Goal: Consume media (video, audio)

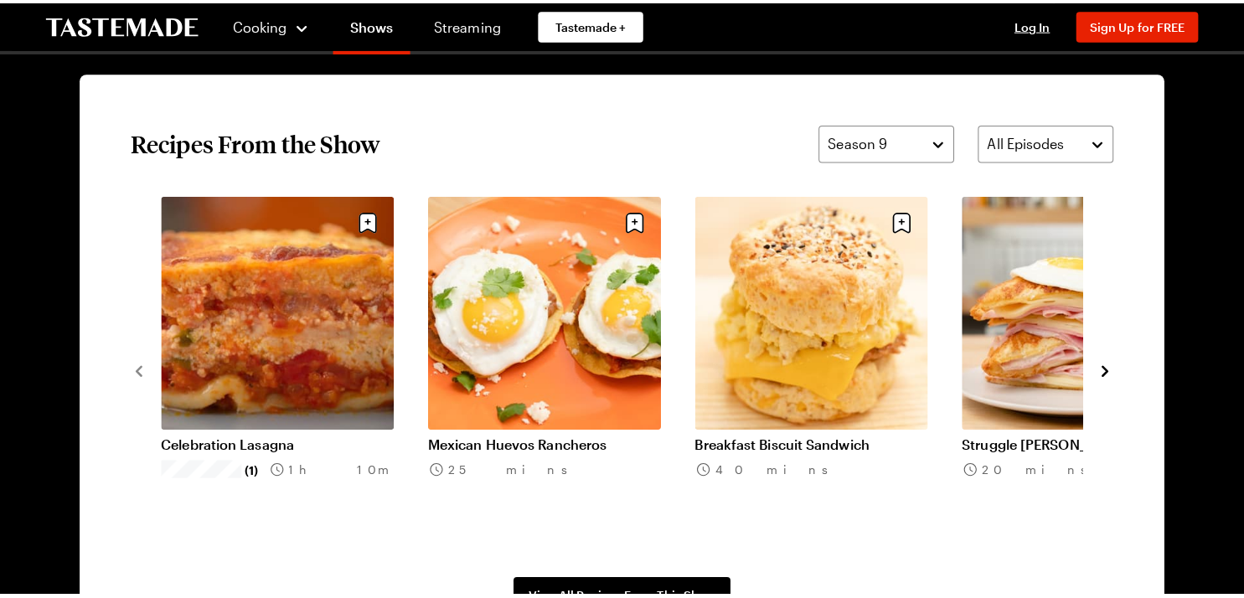
scroll to position [1238, 0]
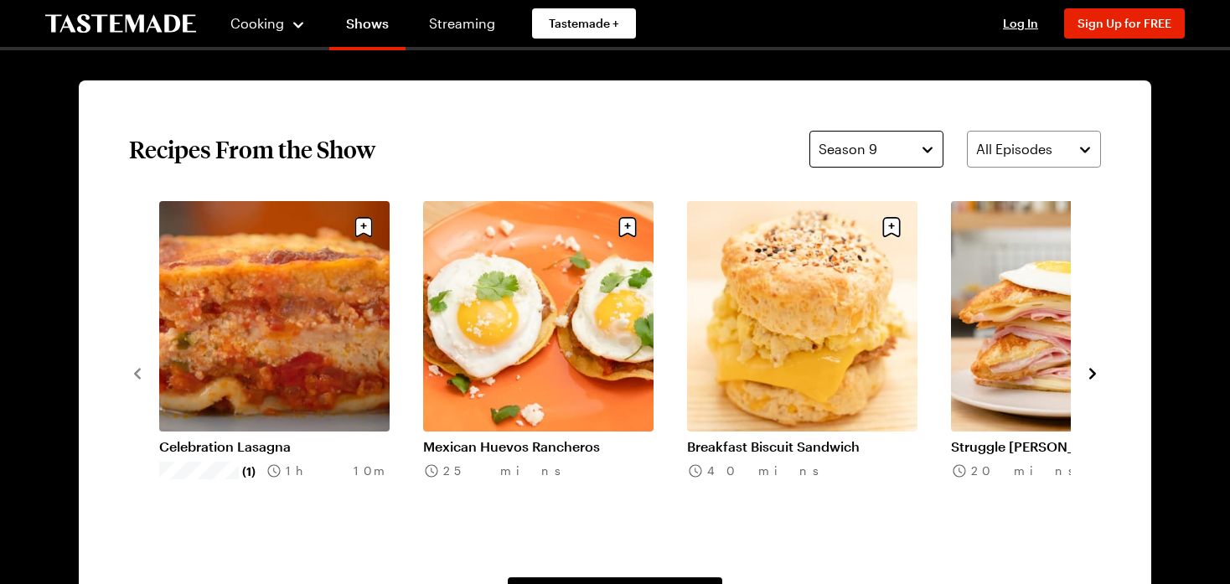
click at [852, 160] on button "Season 9" at bounding box center [876, 149] width 134 height 37
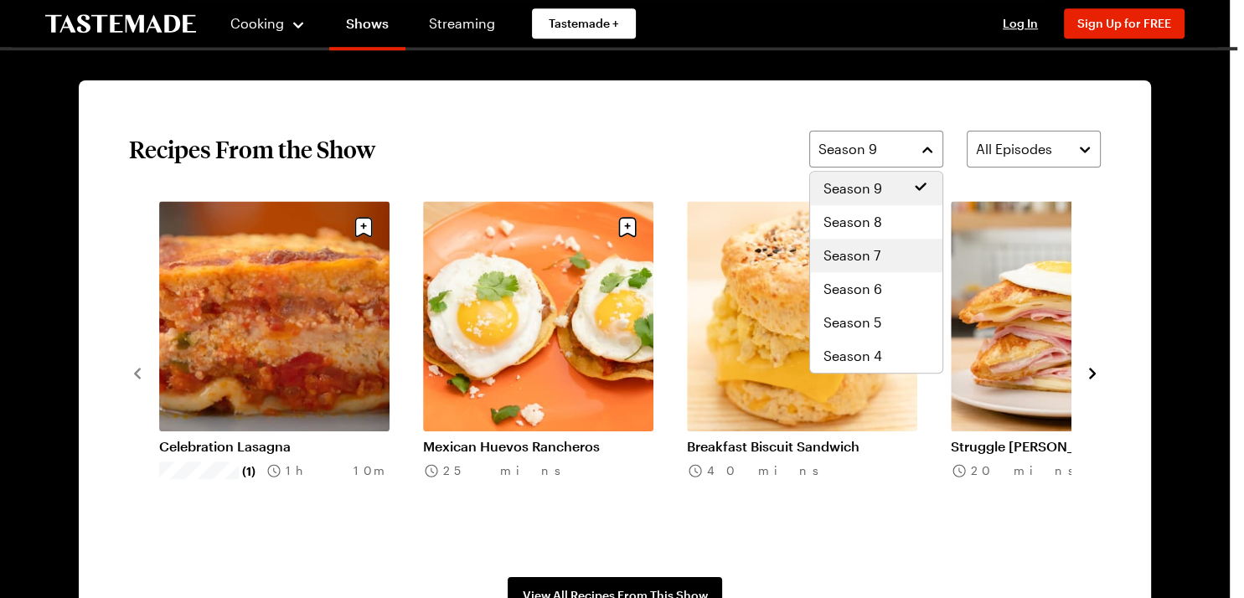
click at [890, 253] on div "Season 7" at bounding box center [876, 255] width 106 height 20
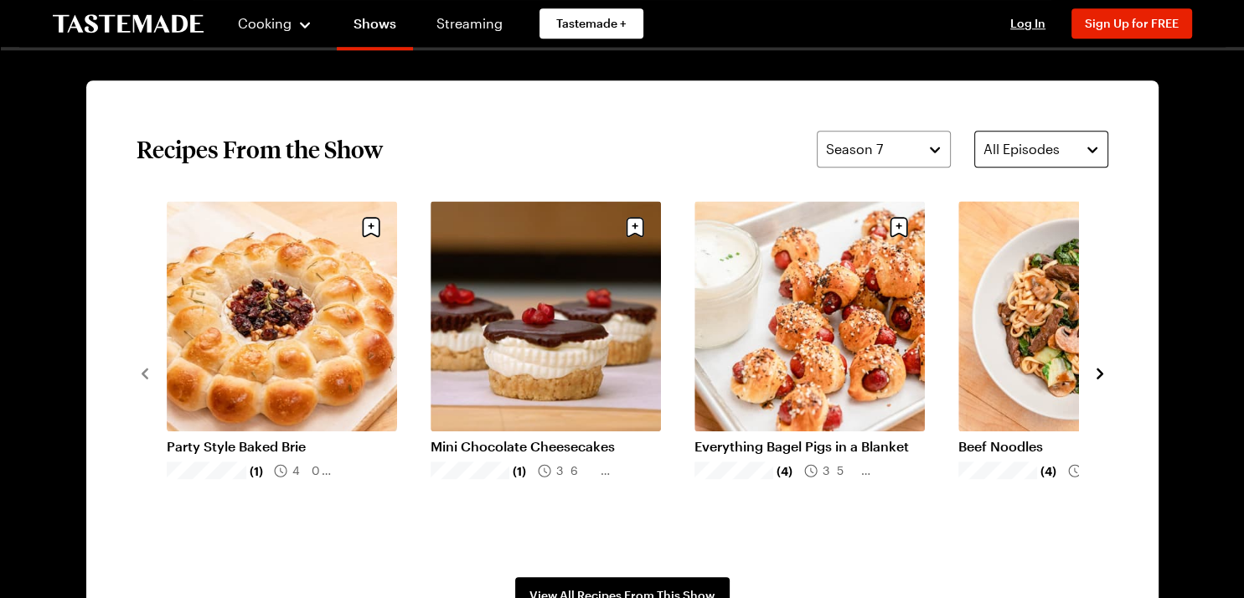
click at [993, 149] on span "All Episodes" at bounding box center [1021, 149] width 76 height 20
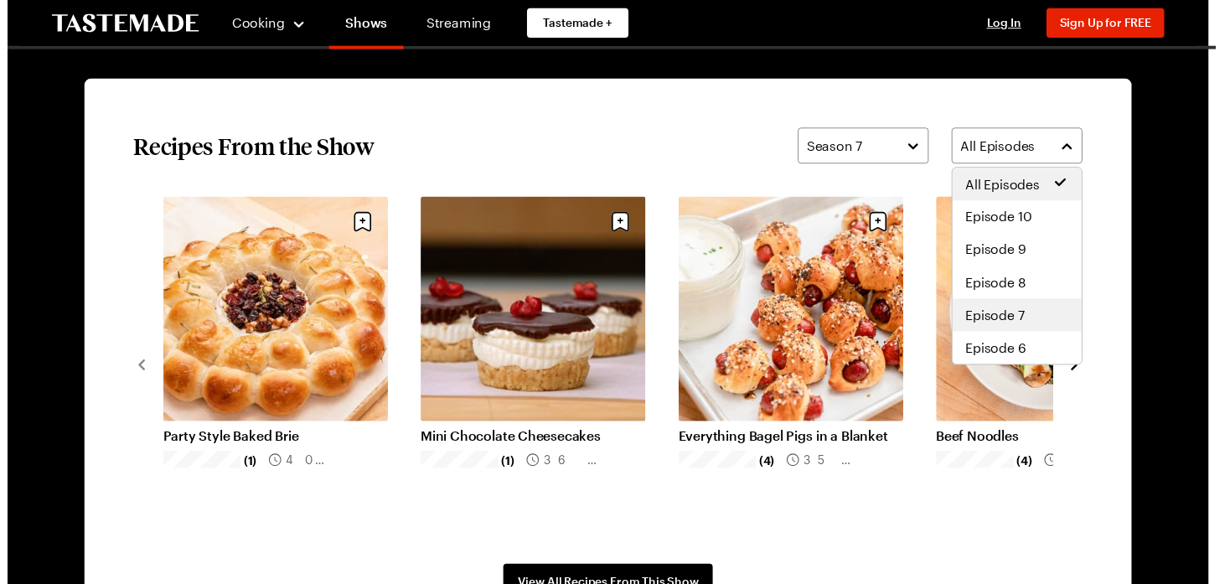
scroll to position [188, 0]
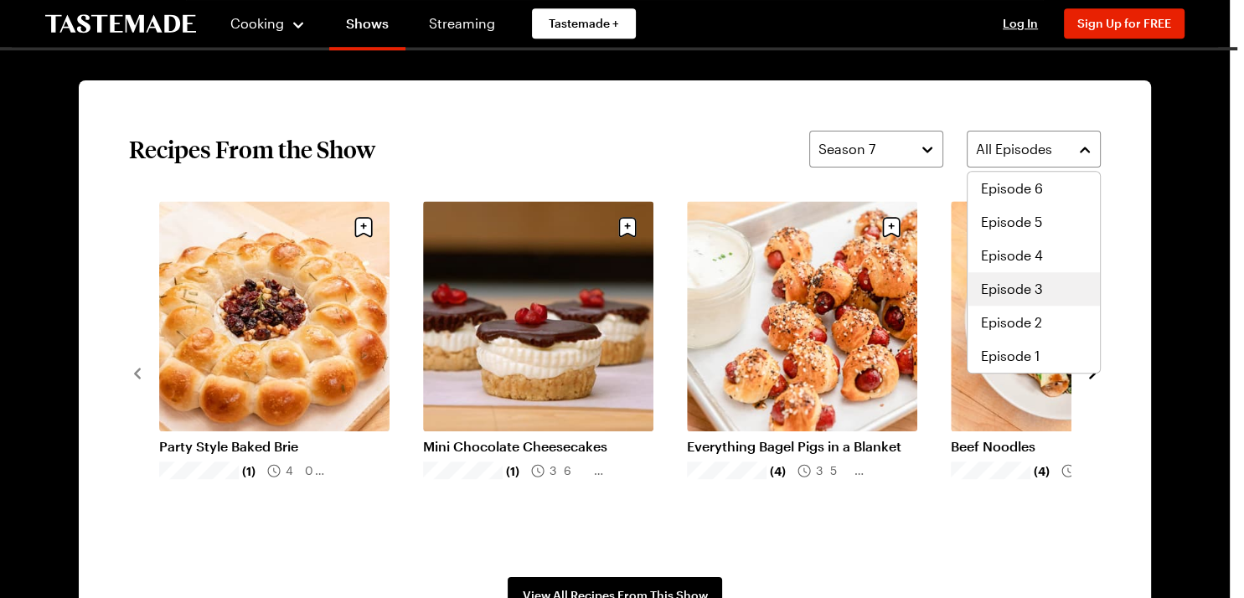
click at [1009, 286] on span "Episode 3" at bounding box center [1012, 289] width 62 height 20
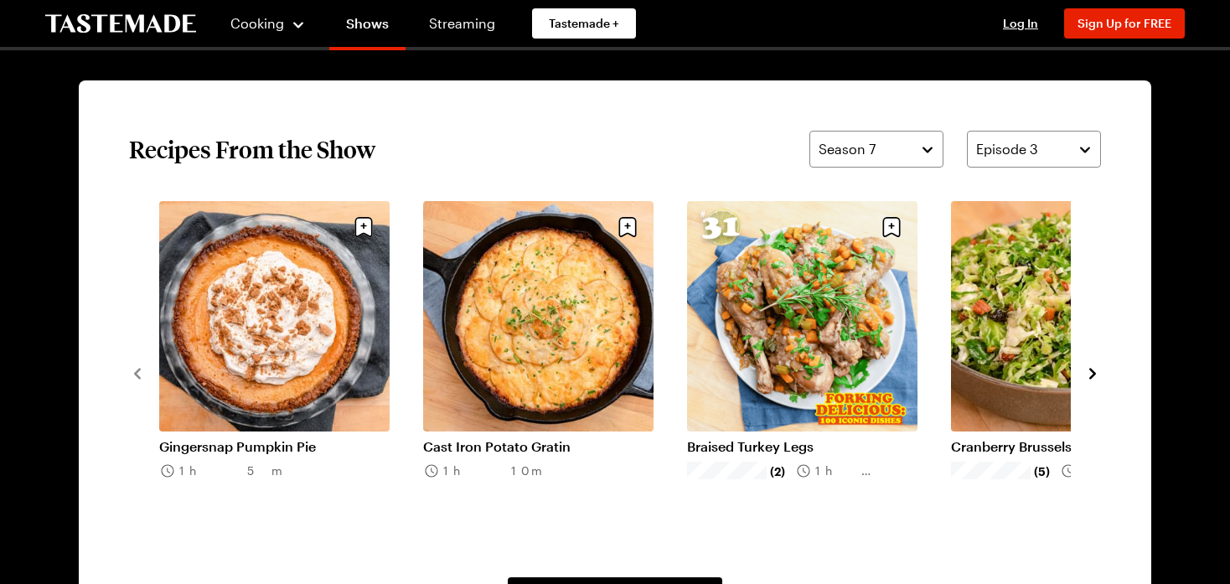
click at [539, 438] on link "Cast Iron Potato Gratin" at bounding box center [538, 446] width 230 height 17
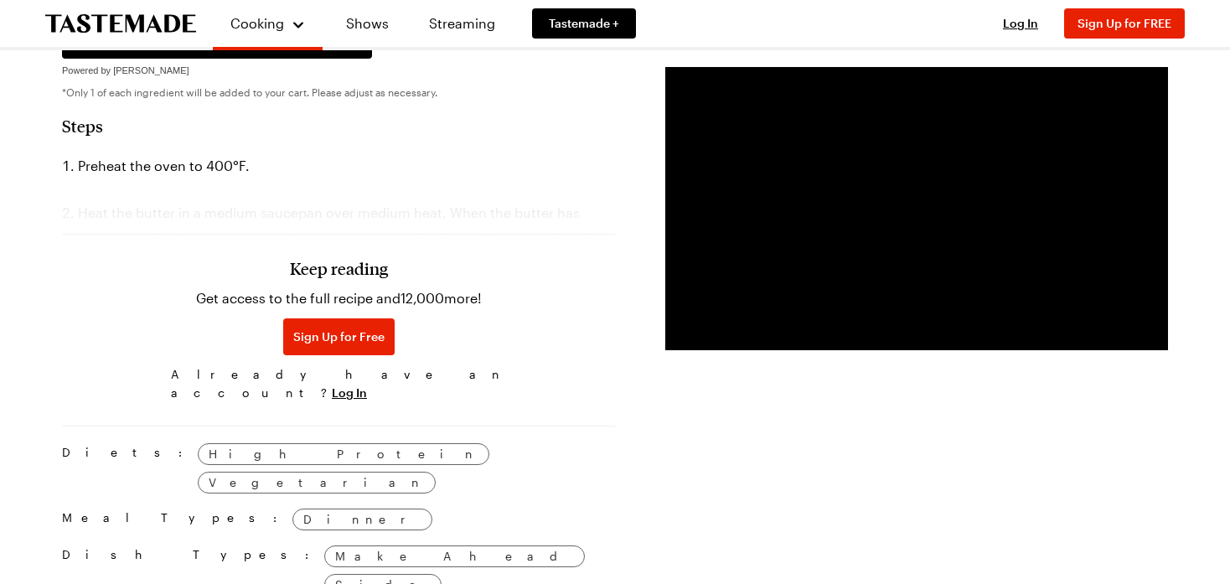
scroll to position [885, 0]
click at [367, 385] on span "Log In" at bounding box center [349, 393] width 35 height 17
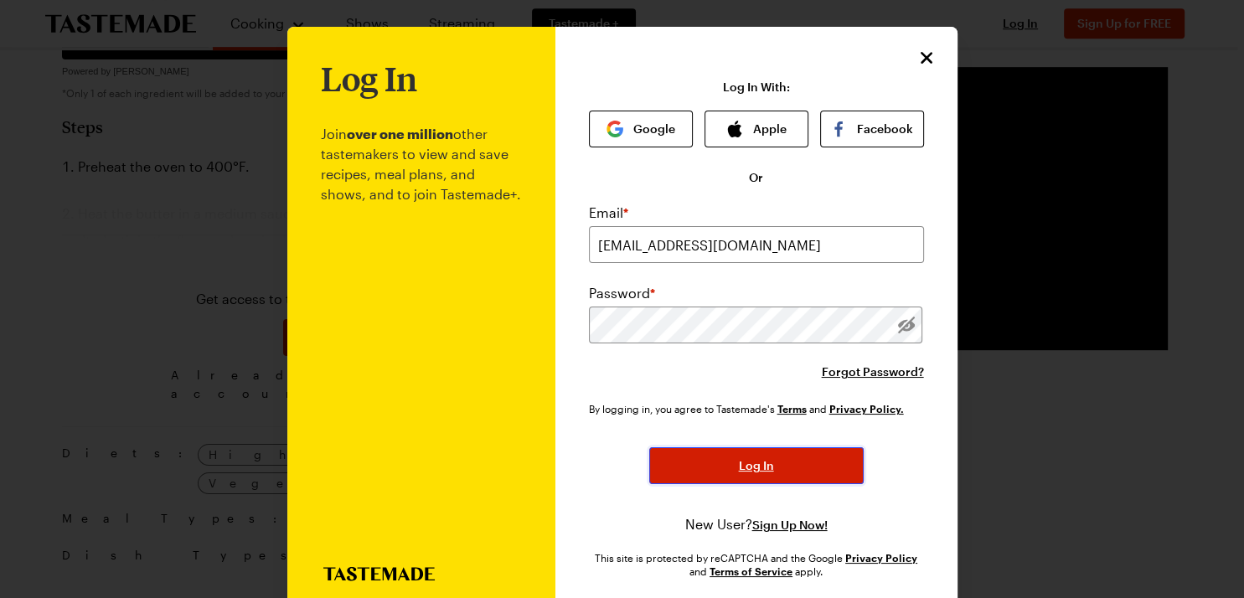
click at [782, 459] on button "Log In" at bounding box center [756, 465] width 214 height 37
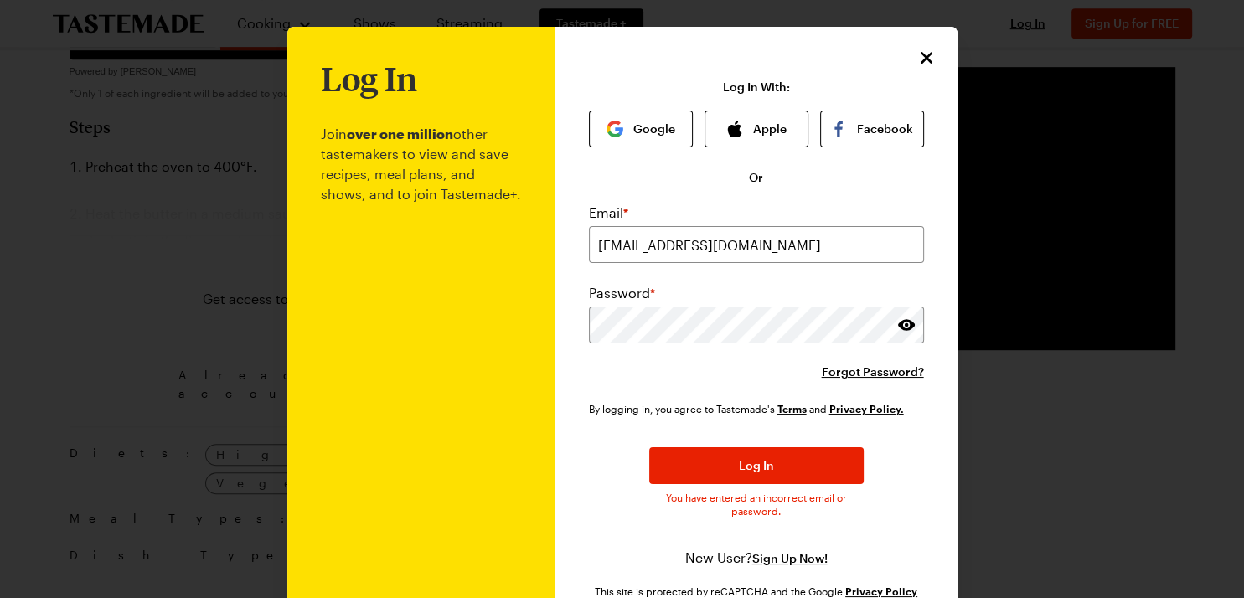
click at [157, 564] on div at bounding box center [622, 299] width 1244 height 598
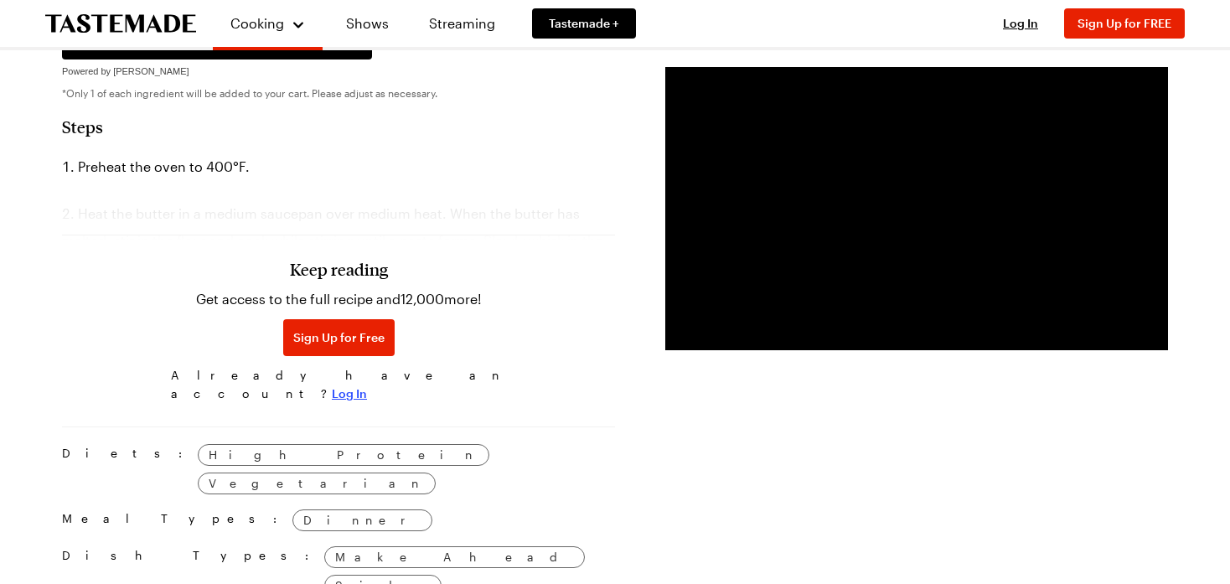
click at [367, 385] on span "Log In" at bounding box center [349, 393] width 35 height 17
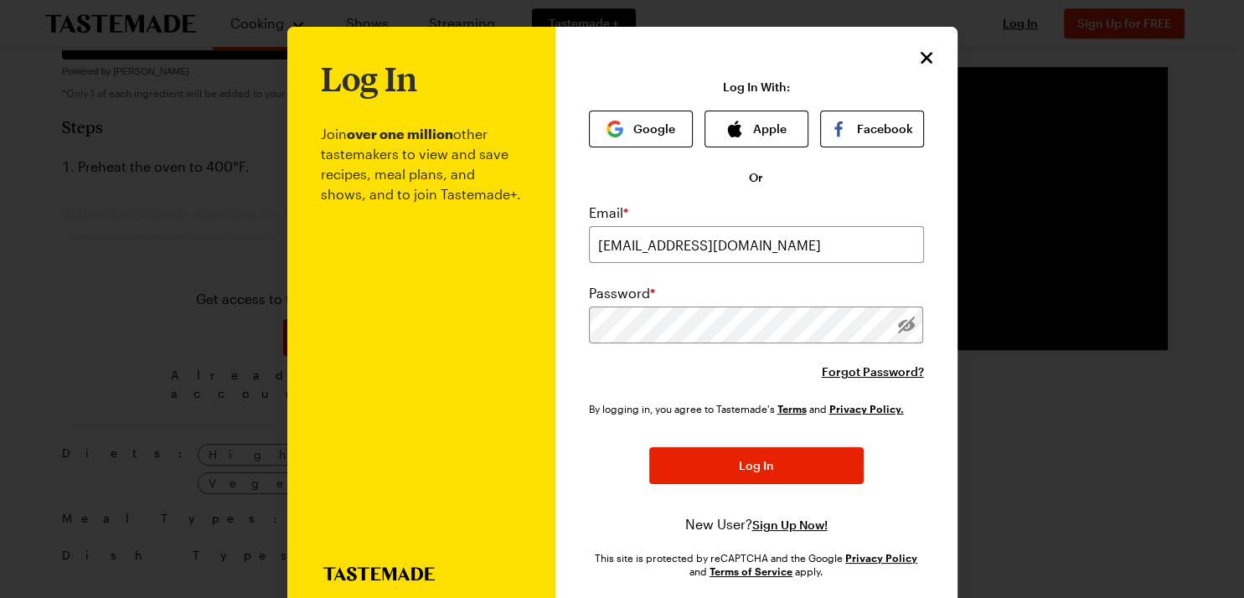
click at [889, 323] on div at bounding box center [906, 325] width 35 height 37
click at [649, 447] on button "Log In" at bounding box center [756, 465] width 214 height 37
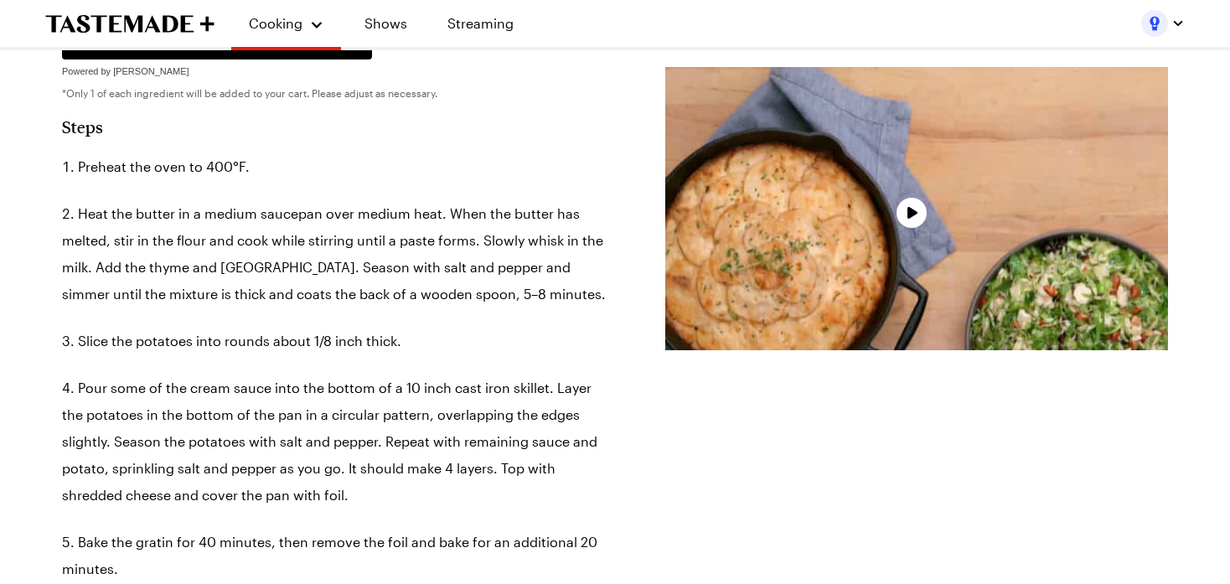
type textarea "x"
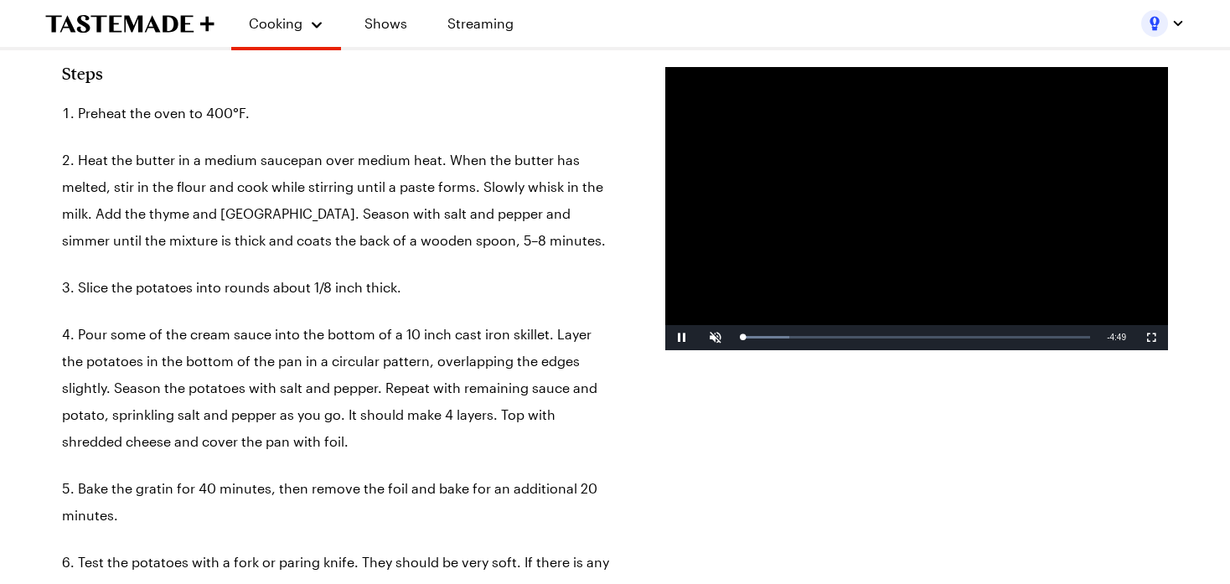
scroll to position [973, 0]
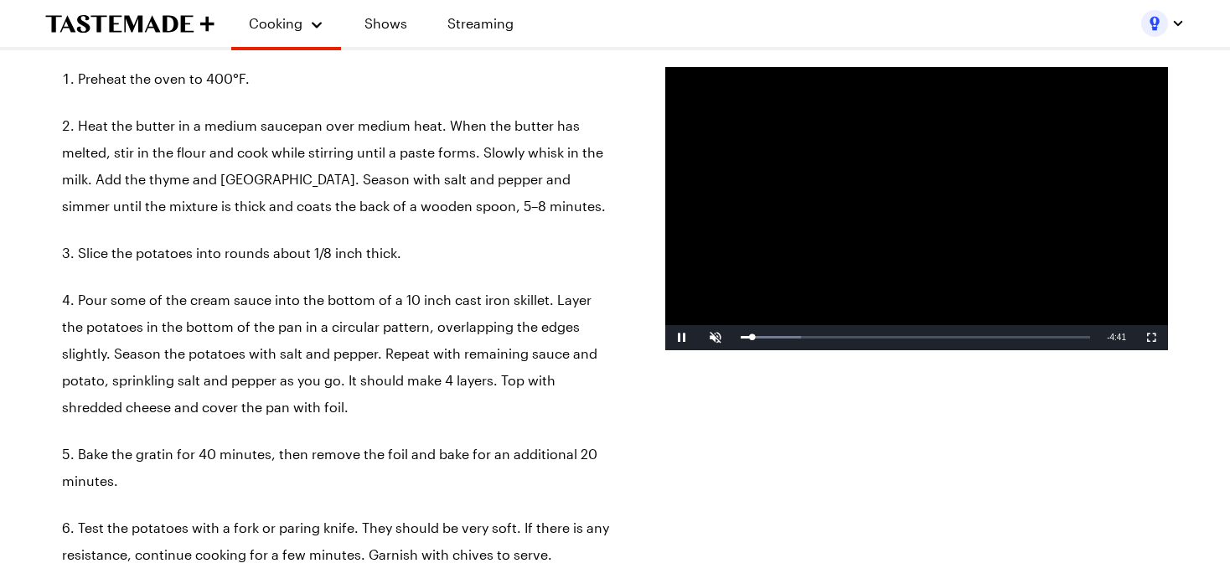
click at [790, 239] on video "Video Player" at bounding box center [916, 208] width 503 height 283
